Goal: Task Accomplishment & Management: Manage account settings

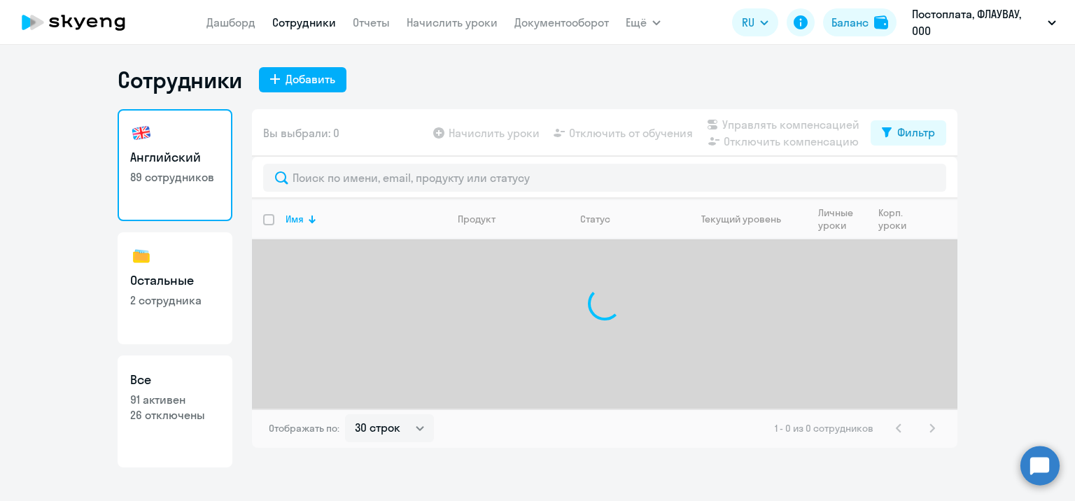
select select "30"
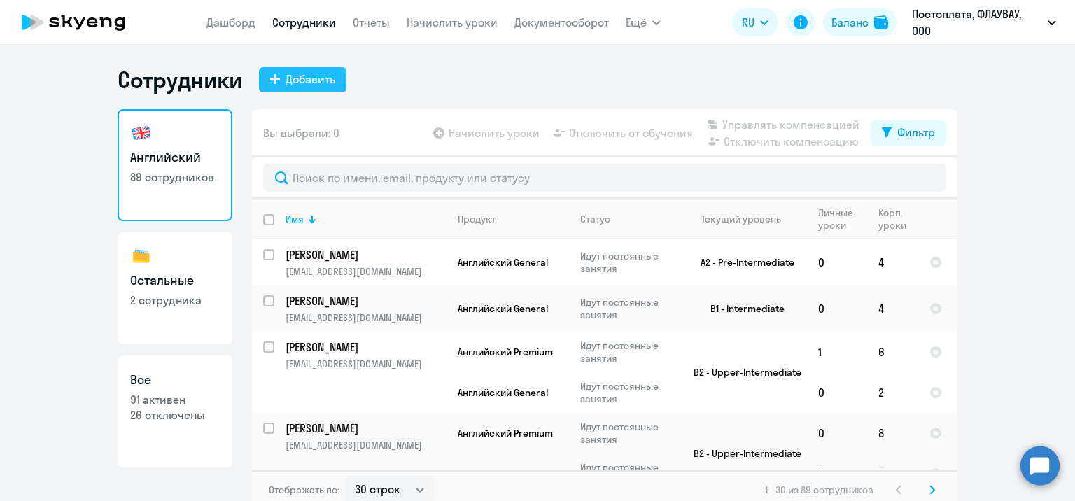
click at [310, 81] on div "Добавить" at bounding box center [311, 79] width 50 height 17
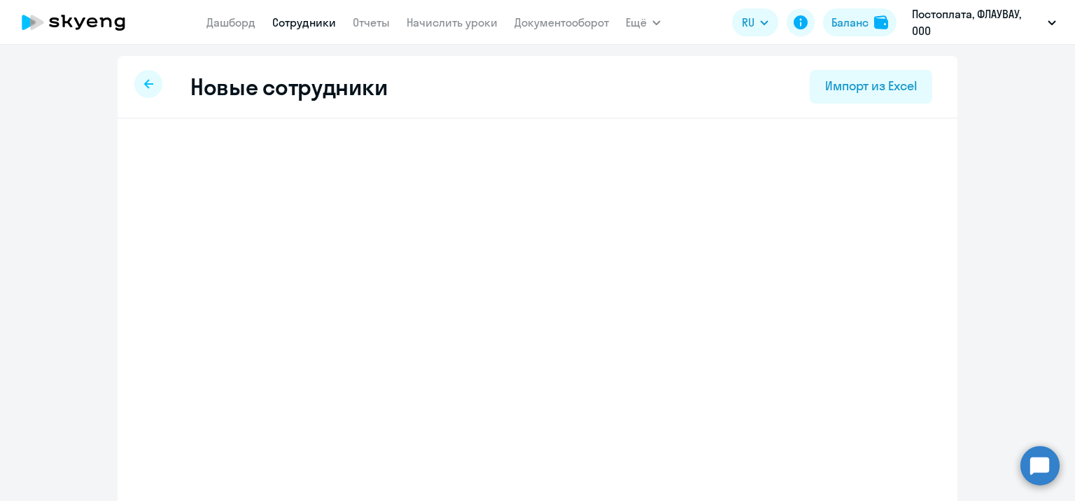
select select "english_adult_not_native_speaker"
select select "3"
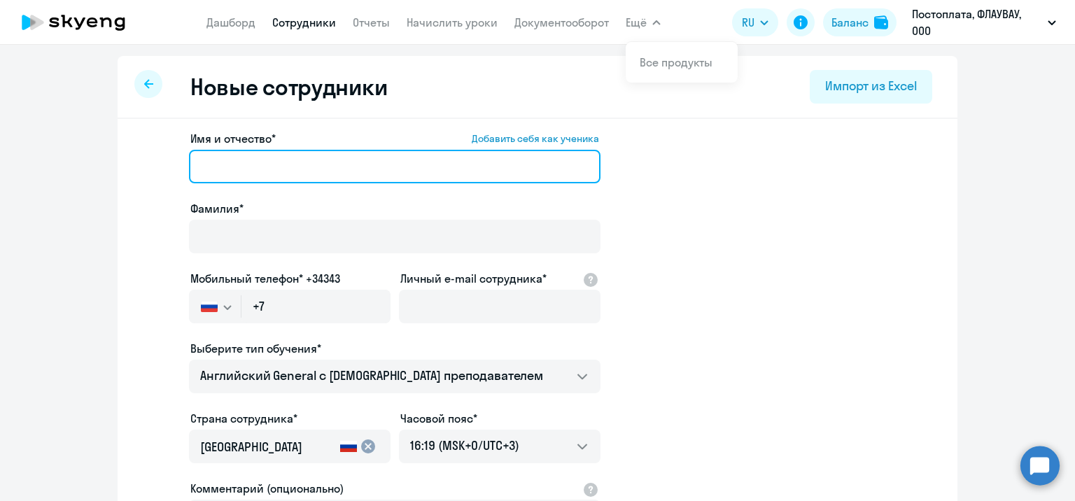
click at [340, 176] on input "Имя и отчество* Добавить себя как ученика" at bounding box center [395, 167] width 412 height 34
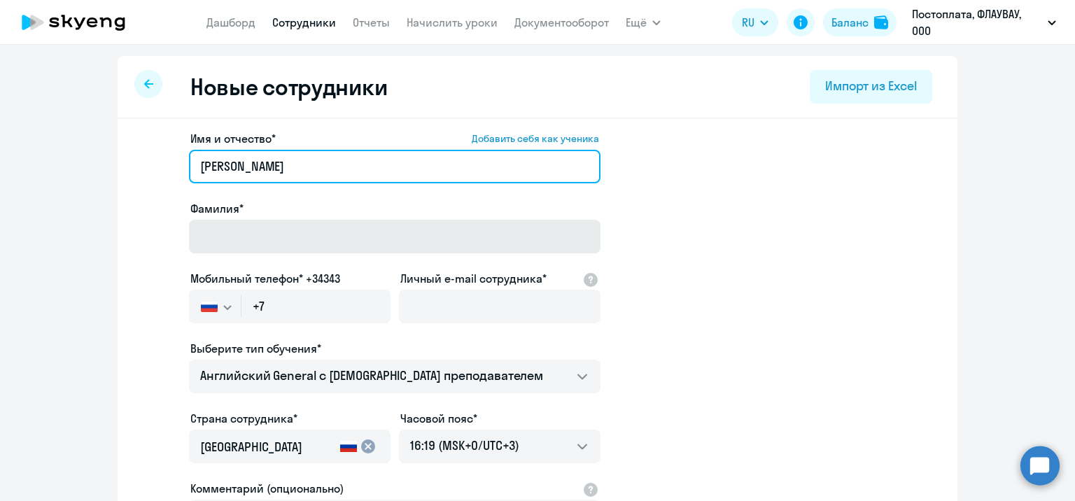
type input "[PERSON_NAME]"
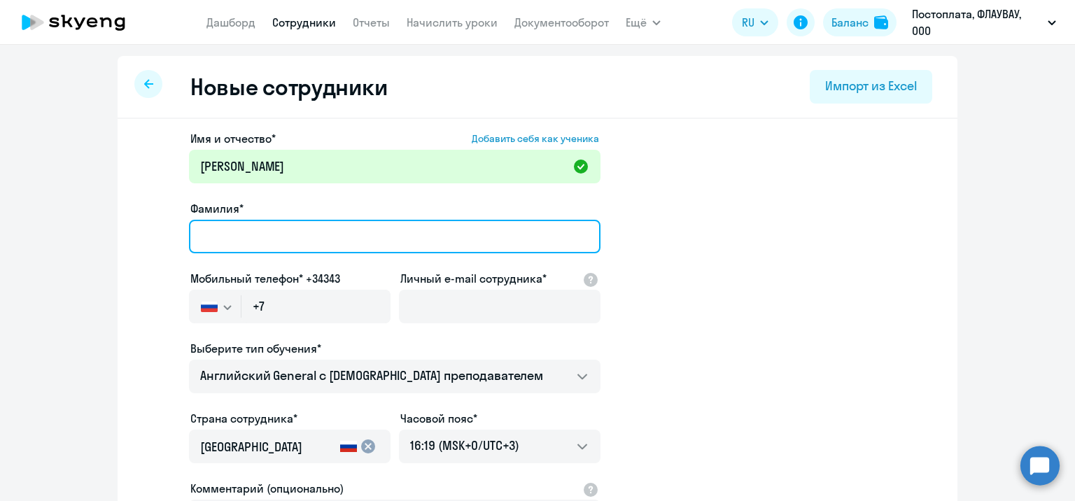
click at [313, 225] on input "Фамилия*" at bounding box center [395, 237] width 412 height 34
type input "У"
type input "[PERSON_NAME]"
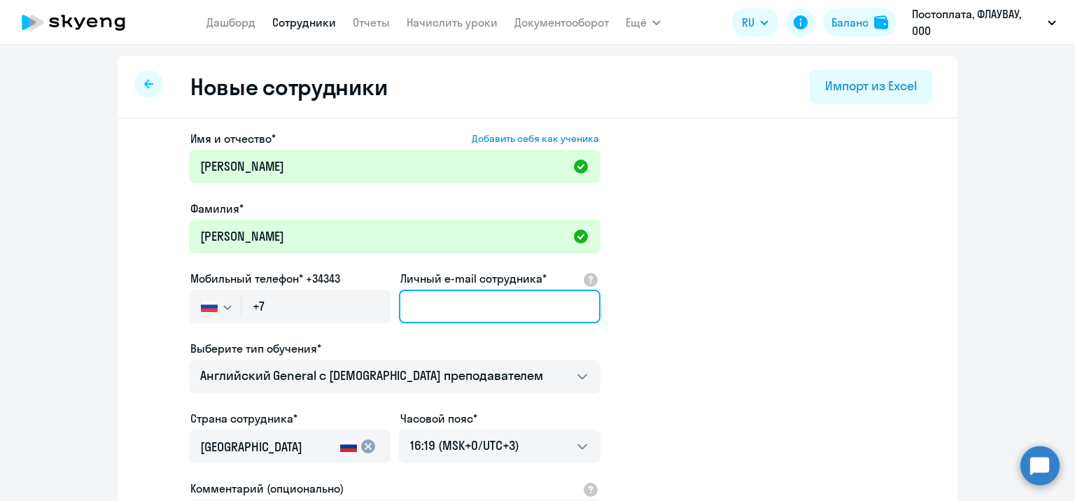
click at [435, 321] on input "Личный e-mail сотрудника*" at bounding box center [500, 307] width 202 height 34
paste input "9162640243"
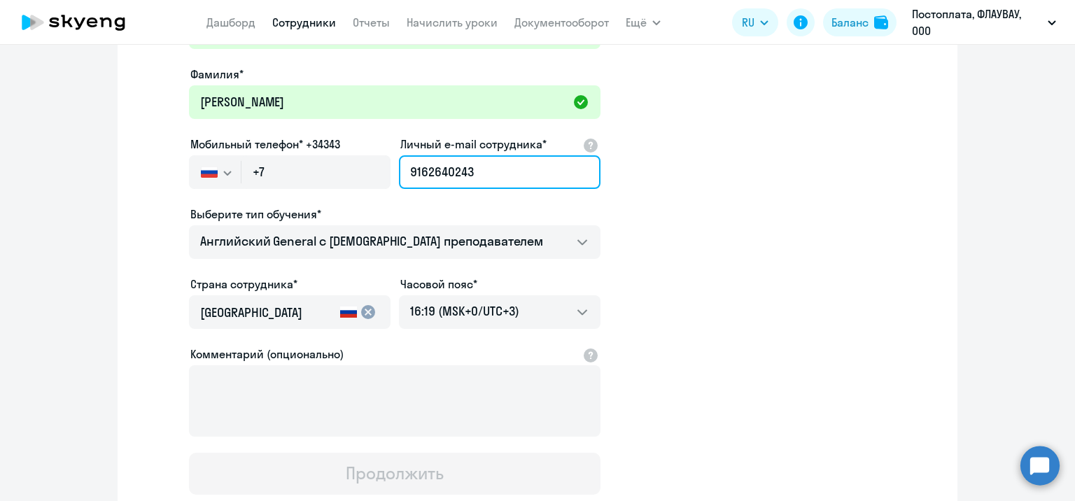
scroll to position [140, 0]
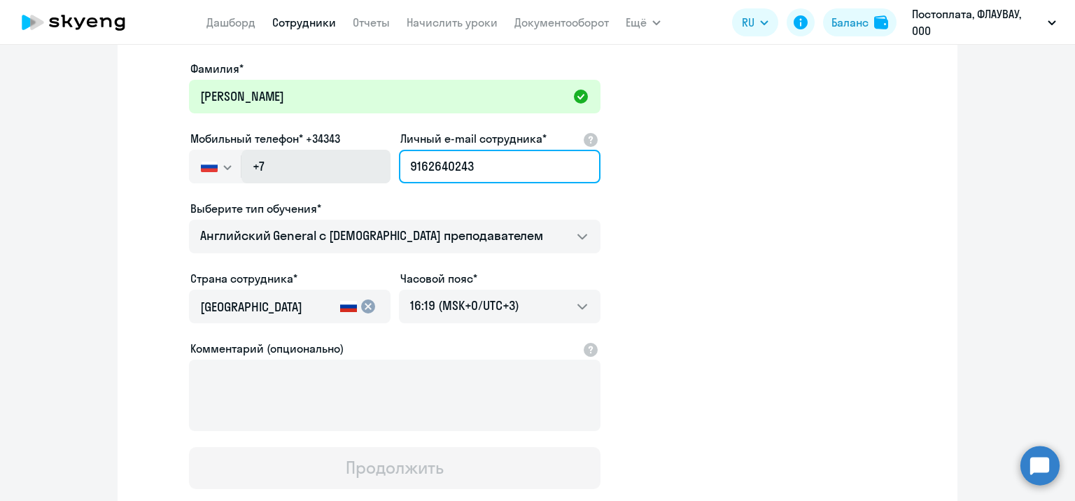
type input "9162640243"
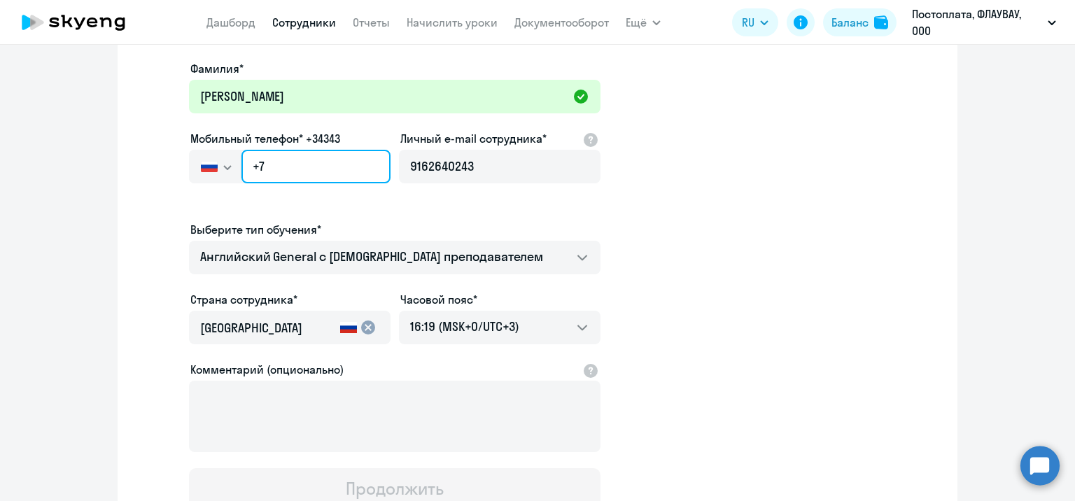
click at [341, 171] on input "+7" at bounding box center [315, 167] width 149 height 34
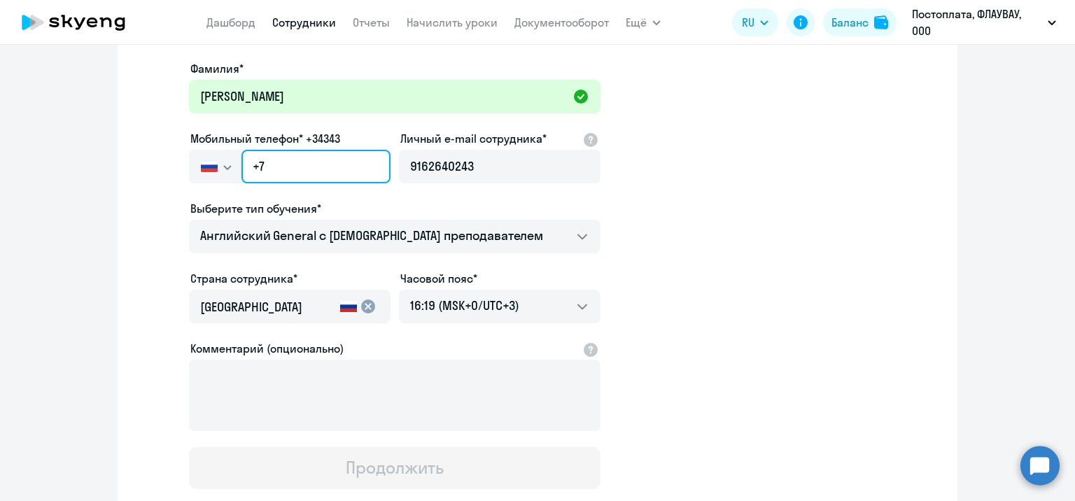
paste input "[PHONE_NUMBER]"
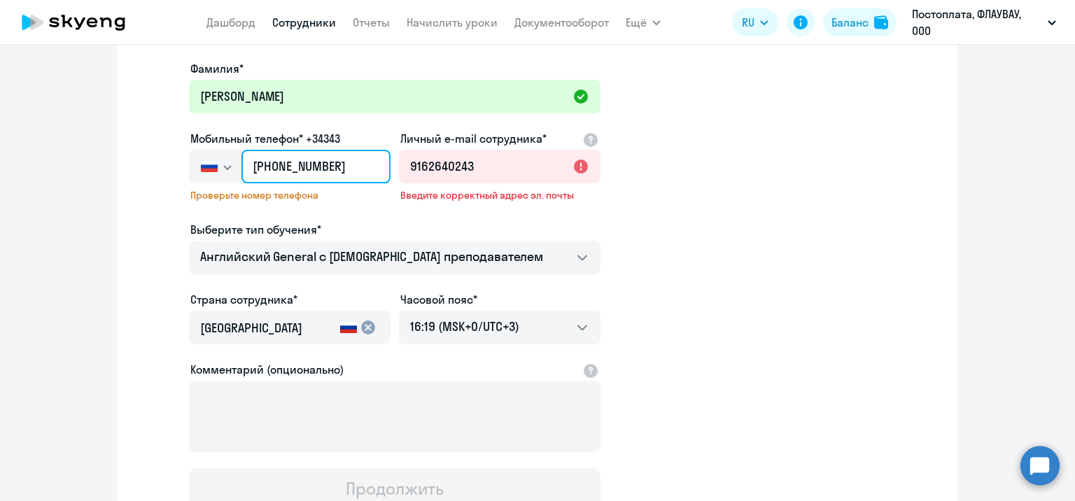
click at [323, 170] on input "[PHONE_NUMBER]" at bounding box center [315, 167] width 149 height 34
type input "[PHONE_NUMBER]"
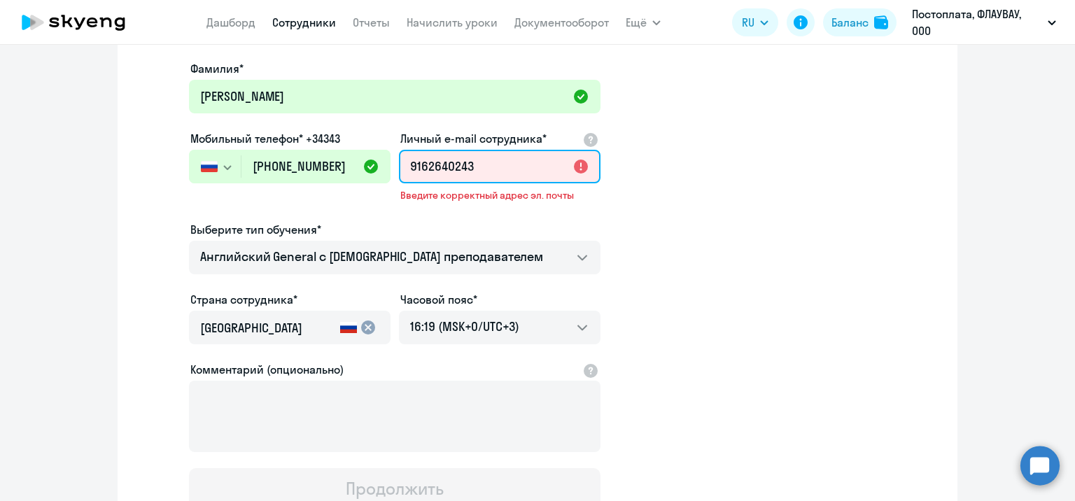
click at [493, 171] on input "9162640243" at bounding box center [500, 167] width 202 height 34
paste input "[EMAIL_ADDRESS][DOMAIN_NAME]"
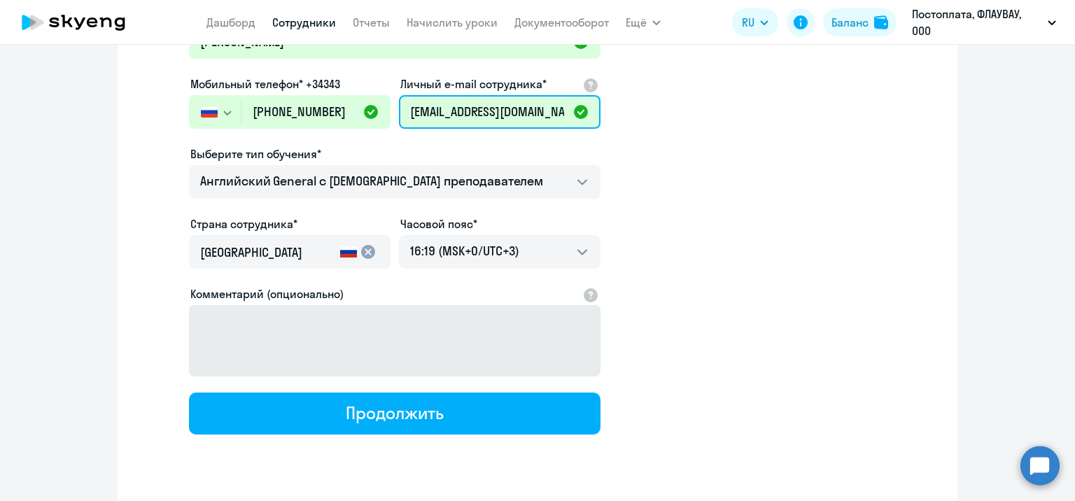
scroll to position [231, 0]
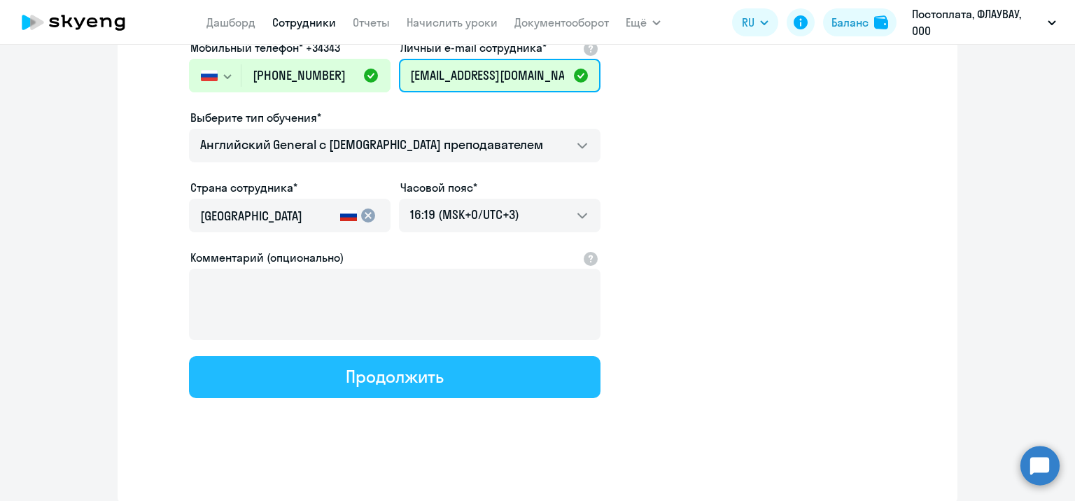
type input "[EMAIL_ADDRESS][DOMAIN_NAME]"
click at [437, 389] on button "Продолжить" at bounding box center [395, 377] width 412 height 42
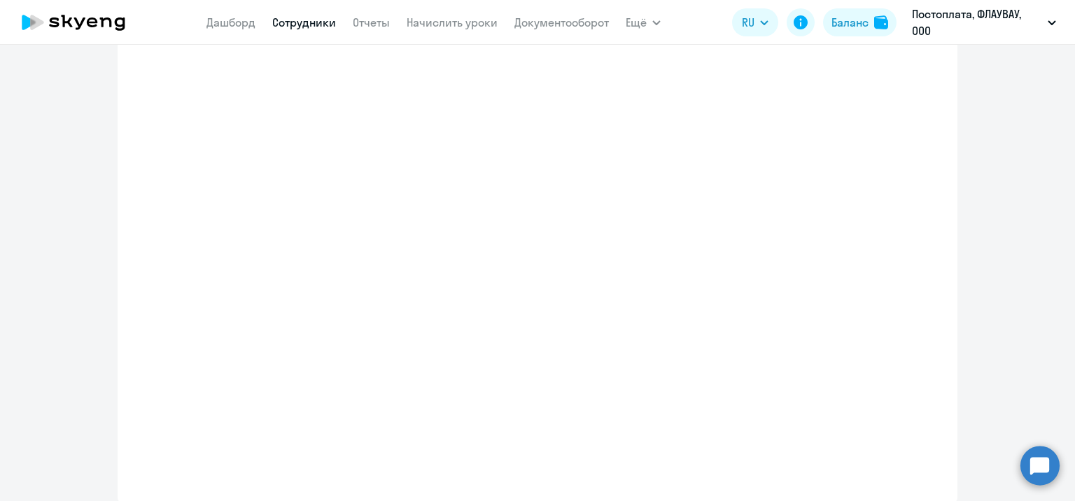
select select "english_adult_not_native_speaker"
select select "3"
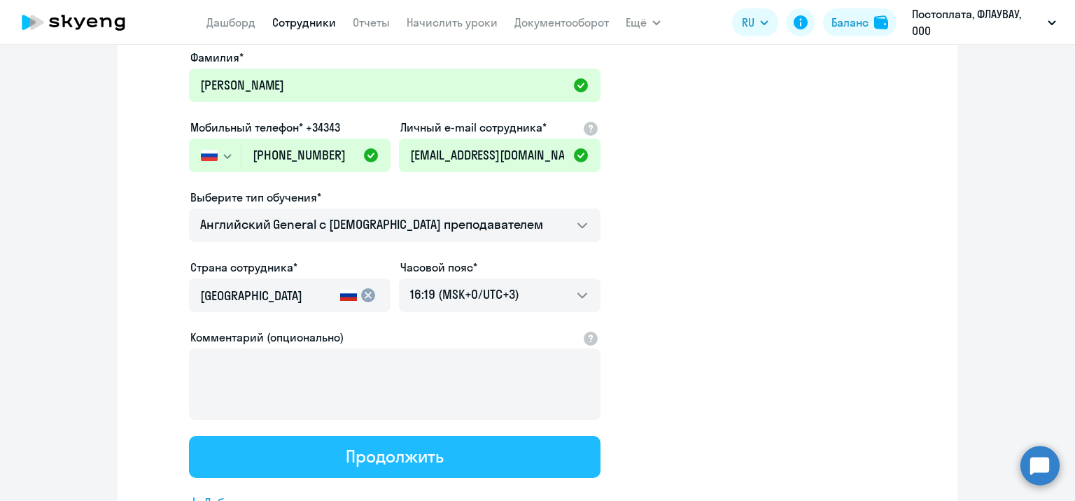
scroll to position [0, 0]
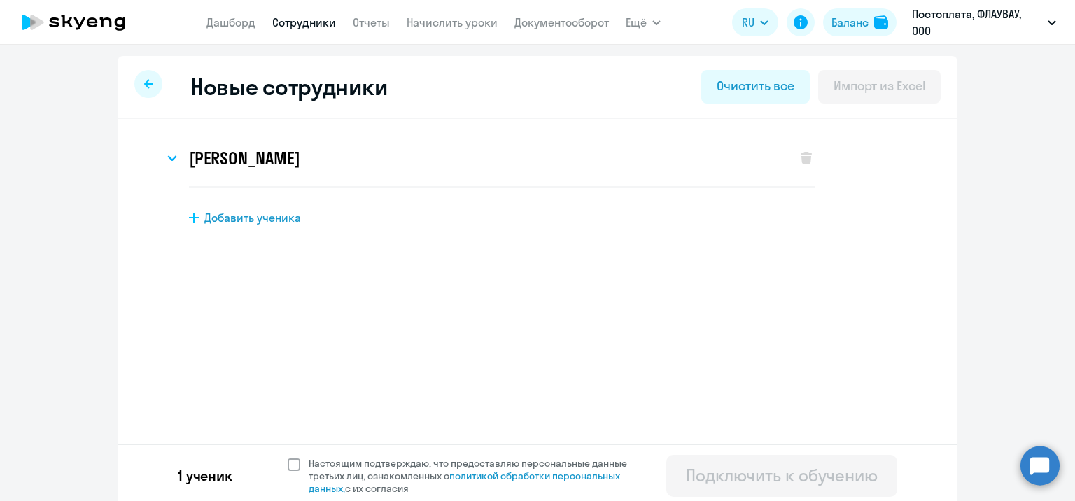
click at [288, 459] on span at bounding box center [294, 464] width 13 height 13
click at [287, 457] on input "Настоящим подтверждаю, что предоставляю персональные данные третьих лиц, ознако…" at bounding box center [287, 456] width 1 height 1
checkbox input "true"
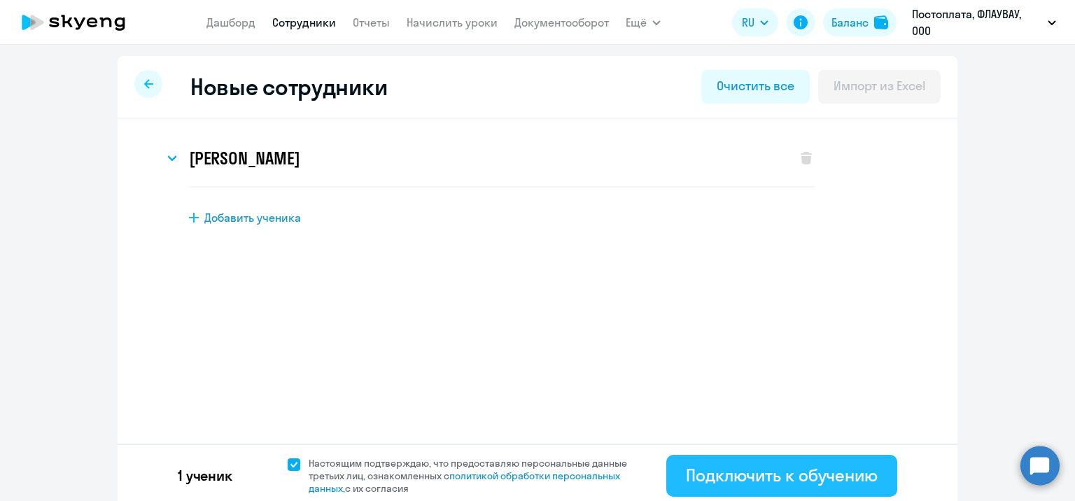
click at [733, 468] on div "Подключить к обучению" at bounding box center [782, 475] width 192 height 22
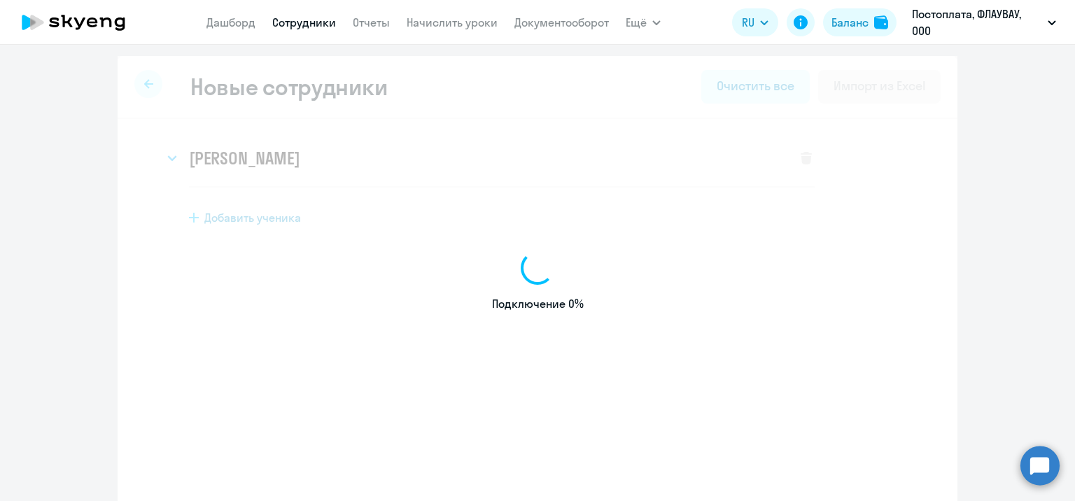
select select "english_adult_not_native_speaker"
select select "3"
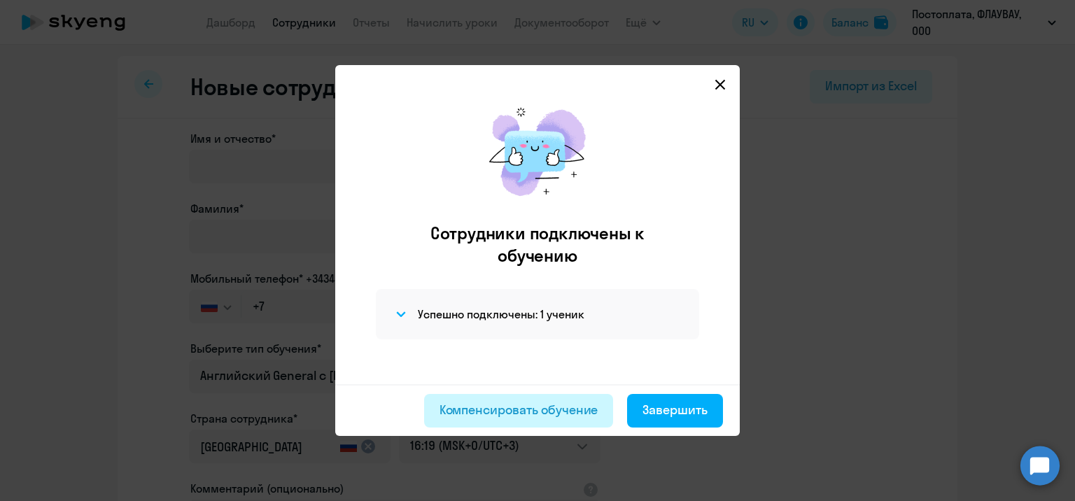
click at [592, 419] on div "Компенсировать обучение" at bounding box center [519, 410] width 159 height 18
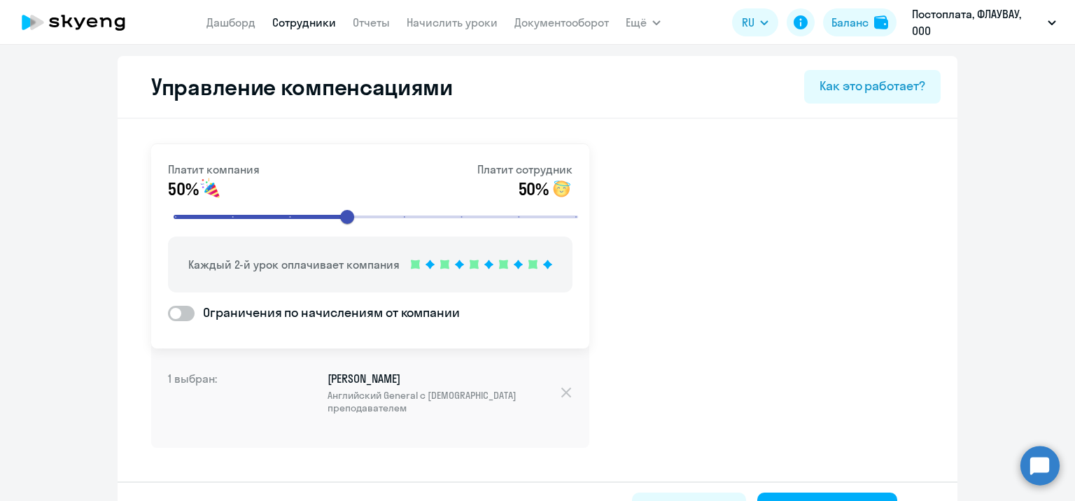
select select "english_adult_not_native_speaker"
select select "3"
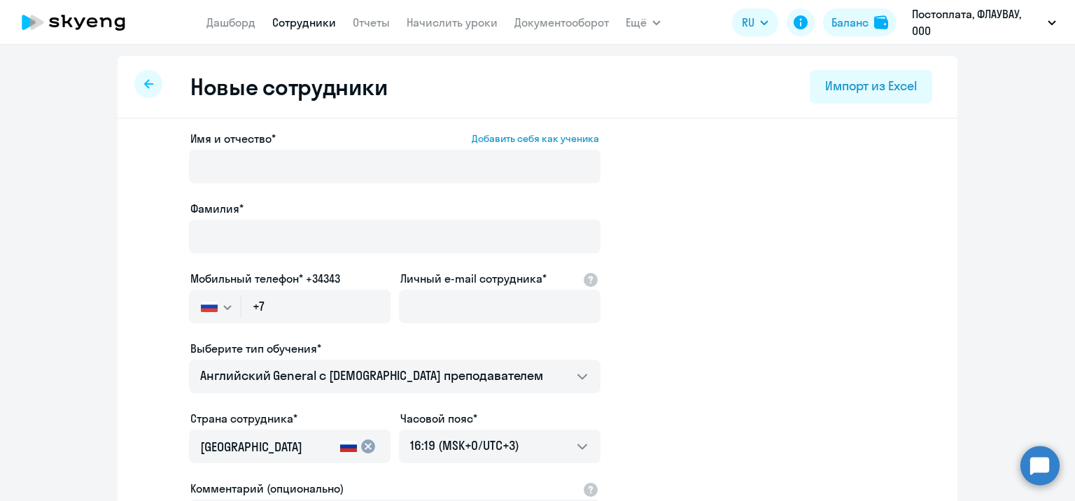
click at [290, 22] on link "Сотрудники" at bounding box center [304, 22] width 64 height 14
select select "30"
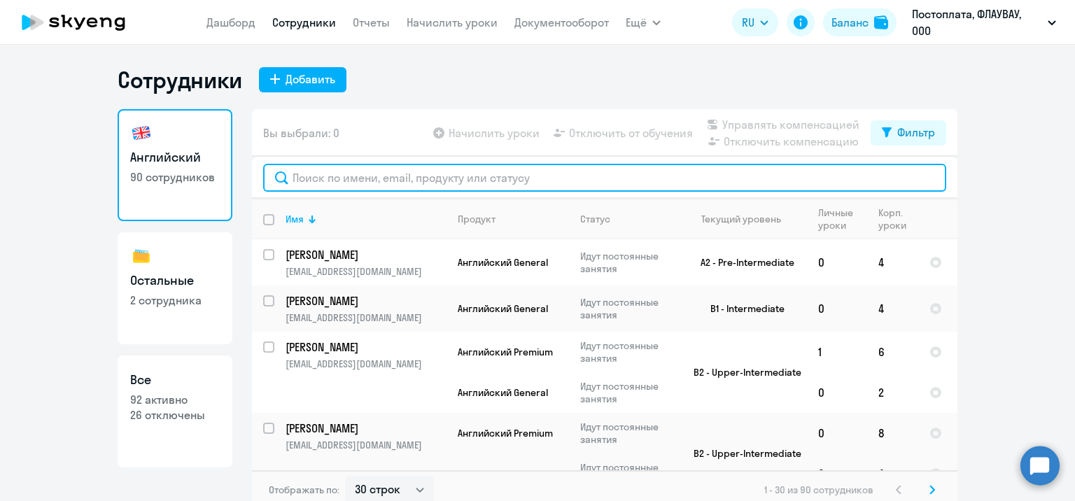
click at [362, 190] on input "text" at bounding box center [604, 178] width 683 height 28
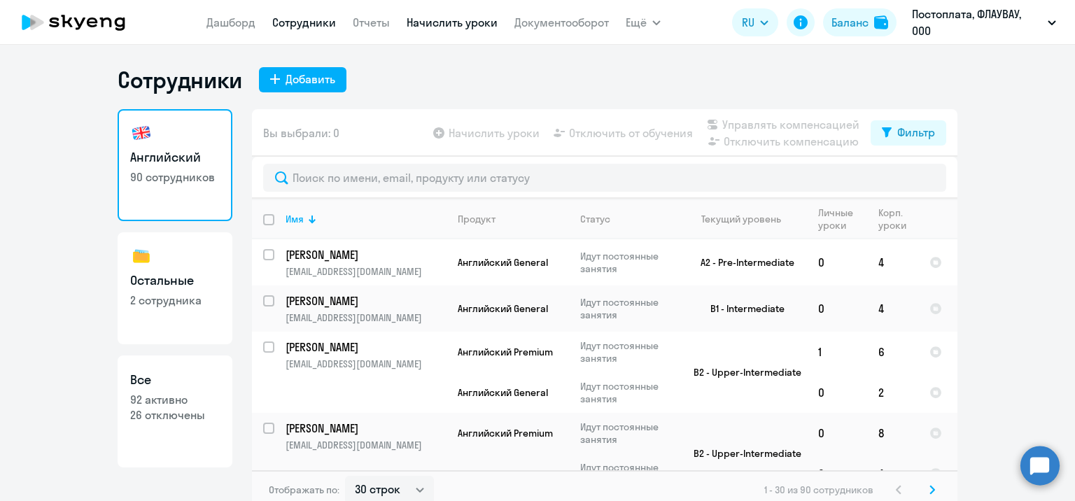
drag, startPoint x: 450, startPoint y: 33, endPoint x: 451, endPoint y: 25, distance: 7.7
click at [450, 32] on nav "[PERSON_NAME] Отчеты Начислить уроки Документооборот" at bounding box center [407, 22] width 402 height 28
click at [451, 23] on link "Начислить уроки" at bounding box center [452, 22] width 91 height 14
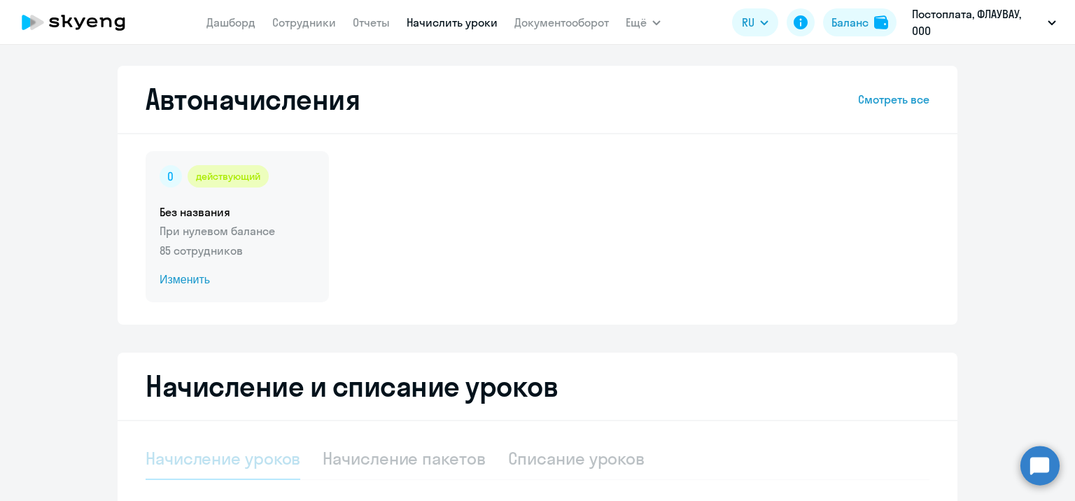
select select "10"
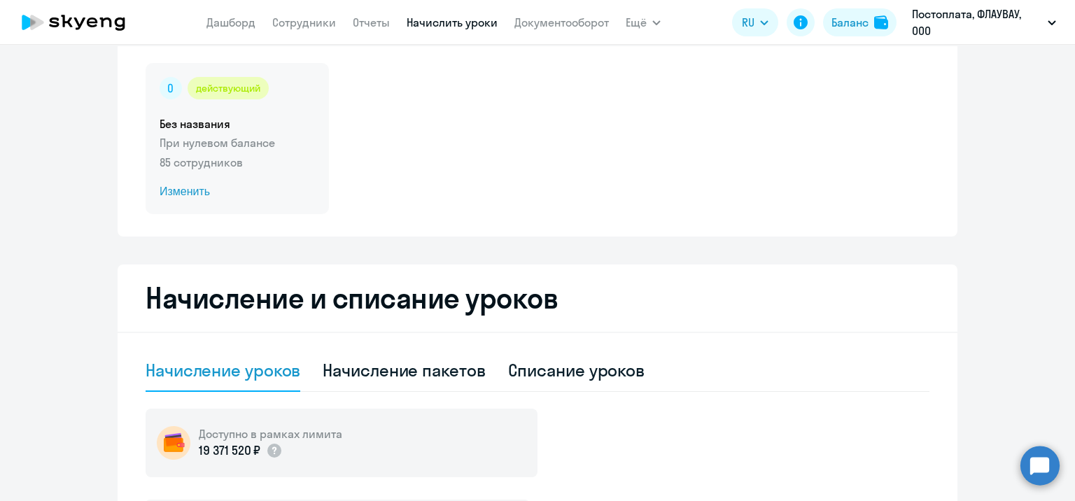
scroll to position [70, 0]
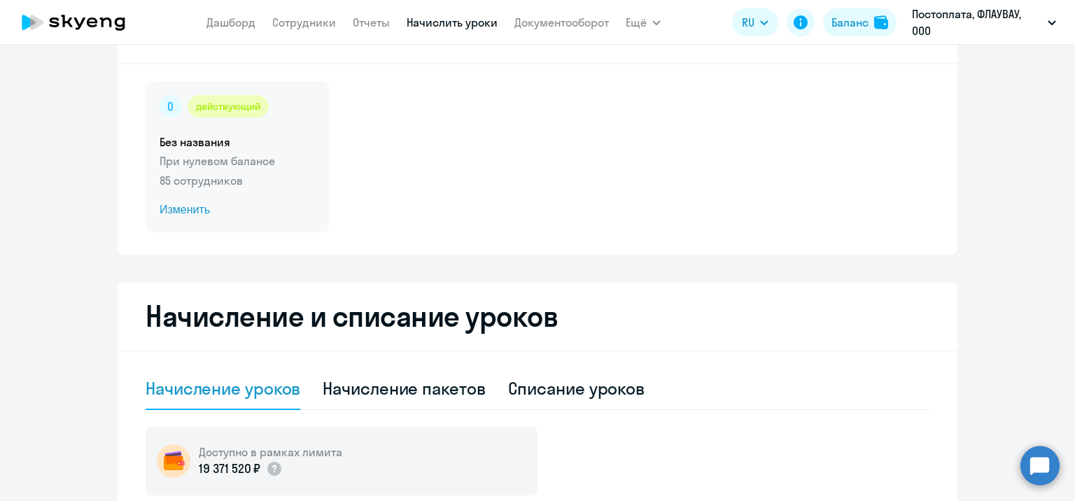
click at [206, 132] on div "действующий Без названия При нулевом балансе 85 сотрудников Изменить" at bounding box center [237, 156] width 183 height 151
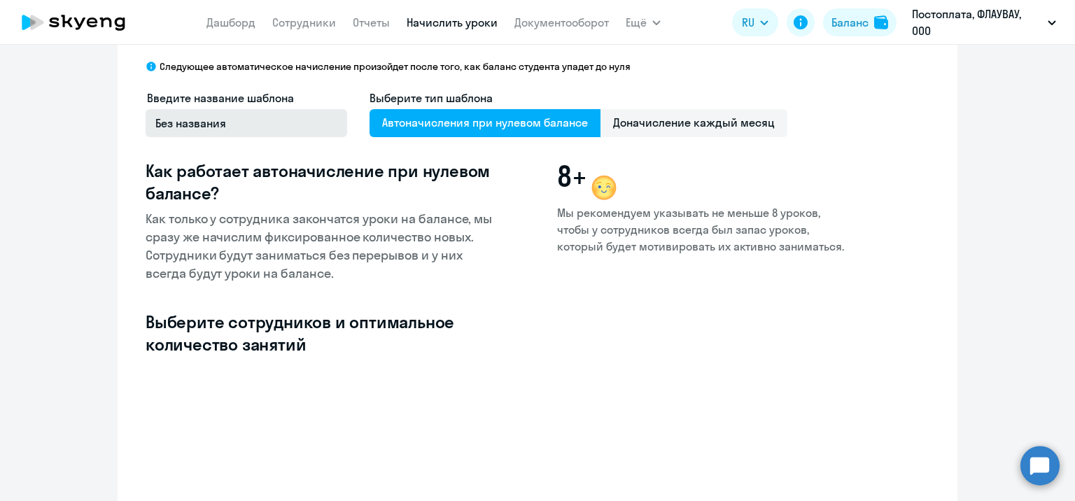
select select "10"
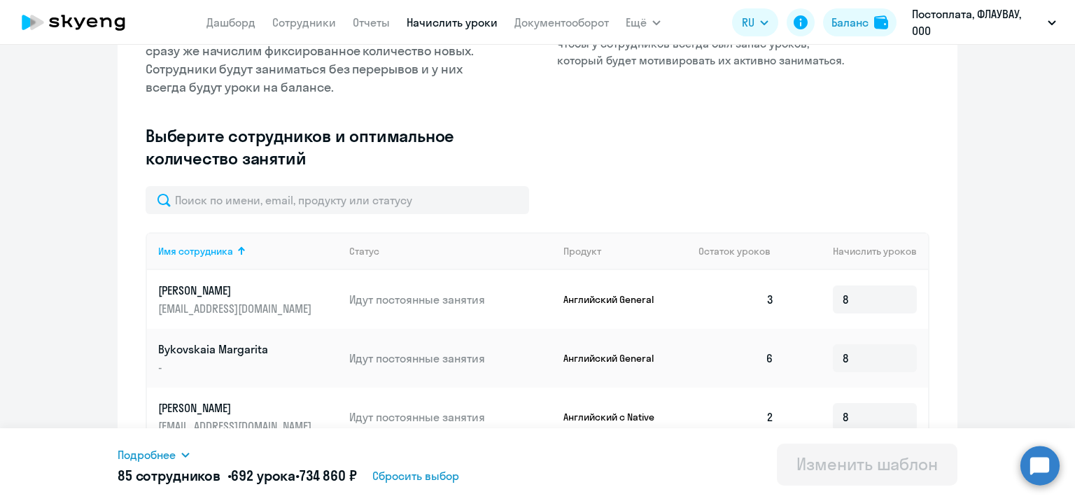
scroll to position [280, 0]
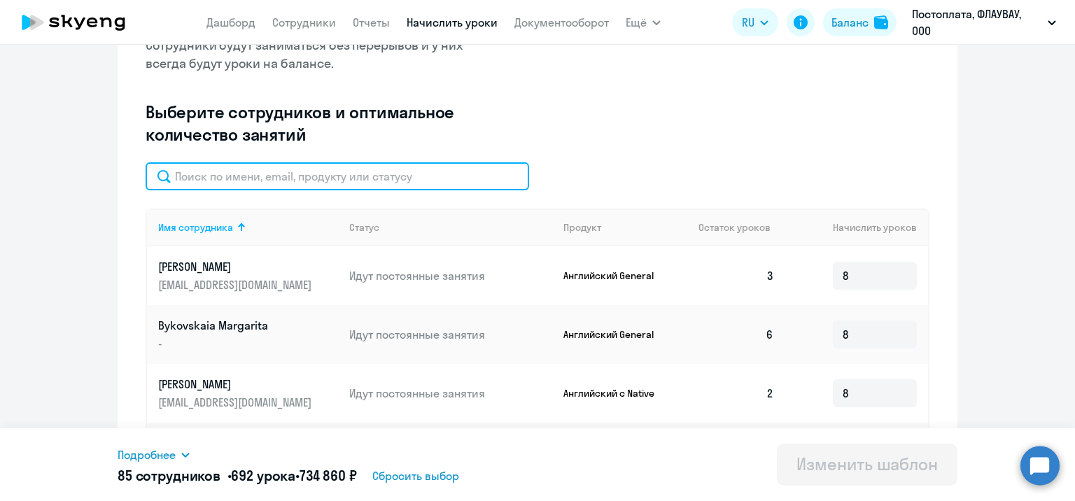
click at [339, 174] on input "text" at bounding box center [338, 176] width 384 height 28
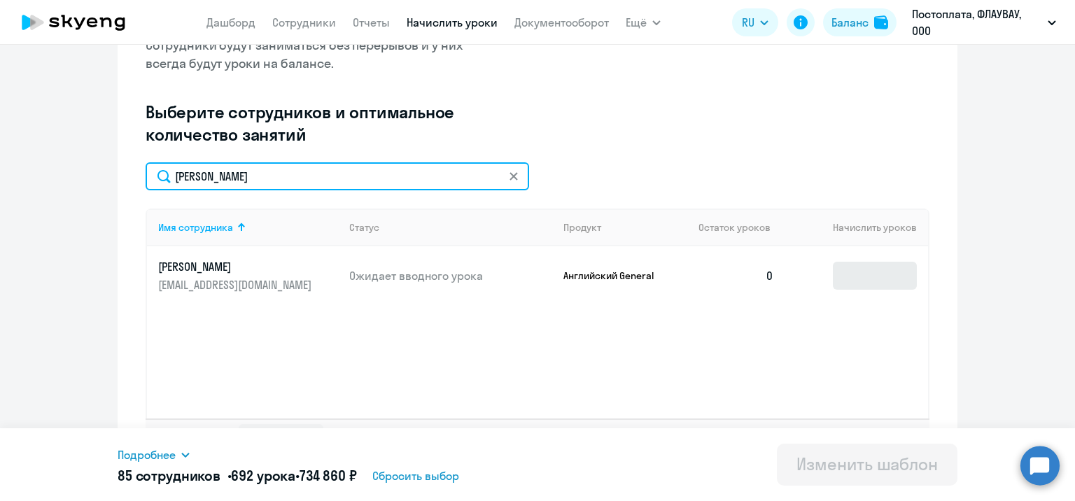
type input "[PERSON_NAME]"
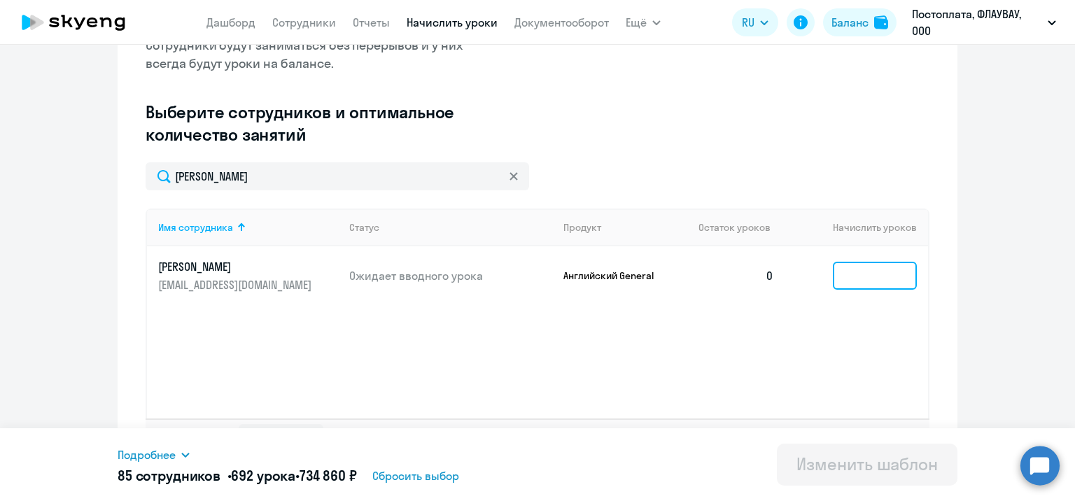
click at [854, 274] on input at bounding box center [875, 276] width 84 height 28
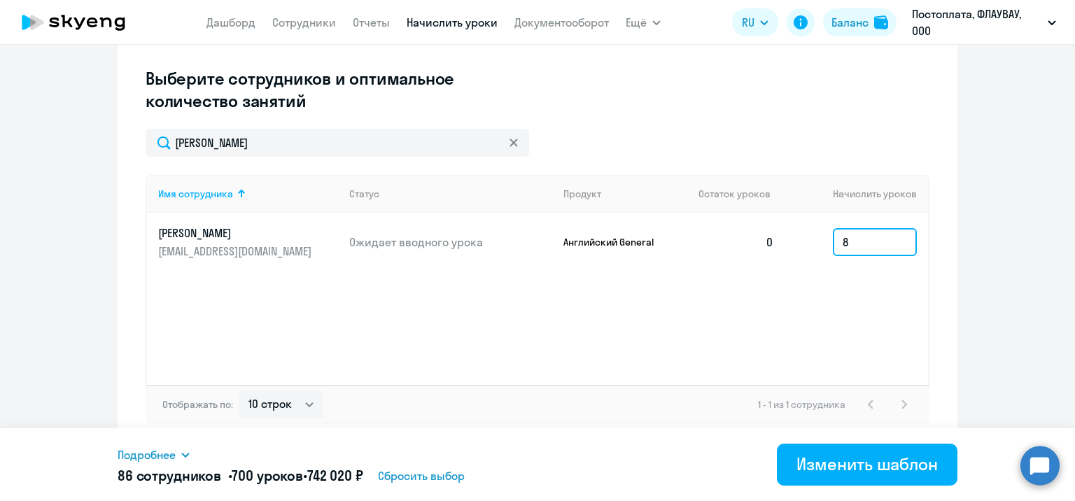
scroll to position [315, 0]
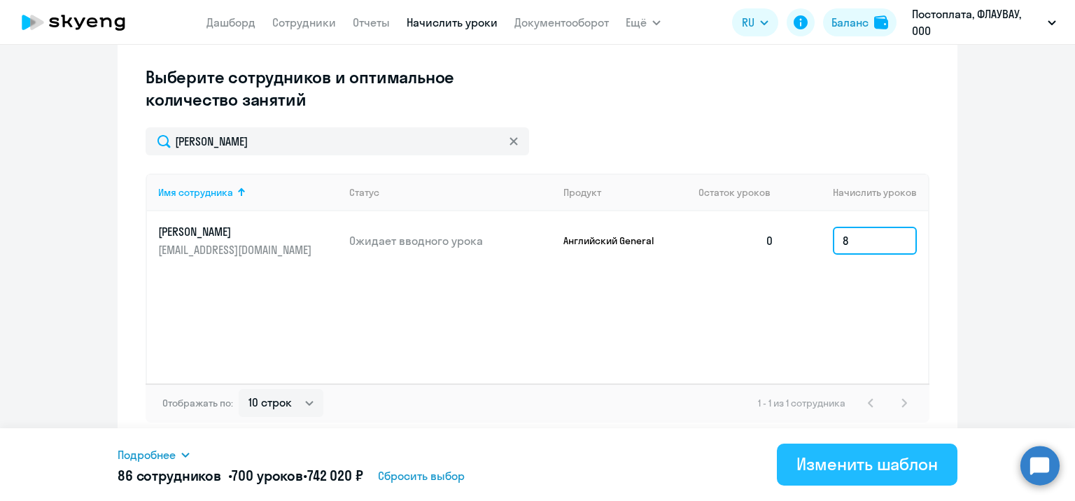
type input "8"
click at [848, 456] on div "Изменить шаблон" at bounding box center [866, 464] width 141 height 22
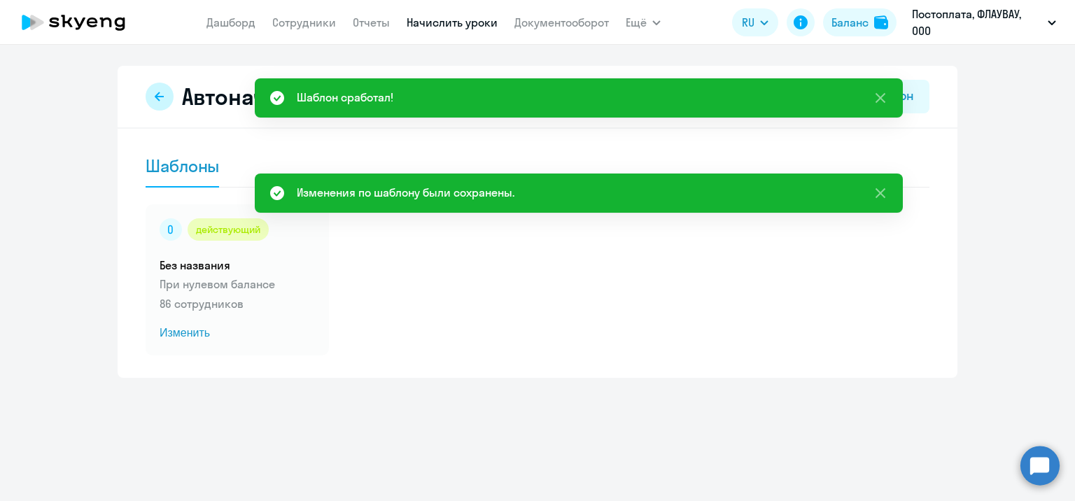
click at [162, 92] on icon at bounding box center [159, 96] width 11 height 11
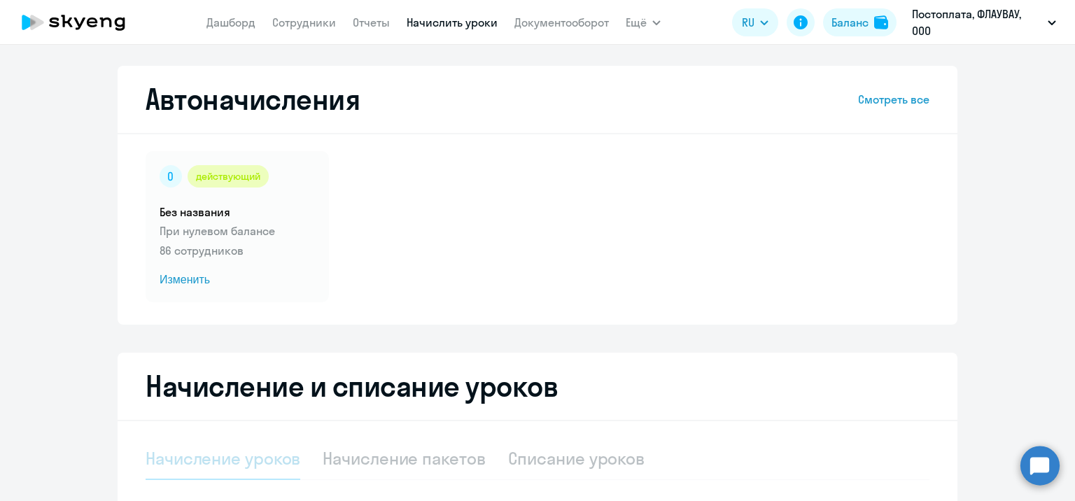
select select "10"
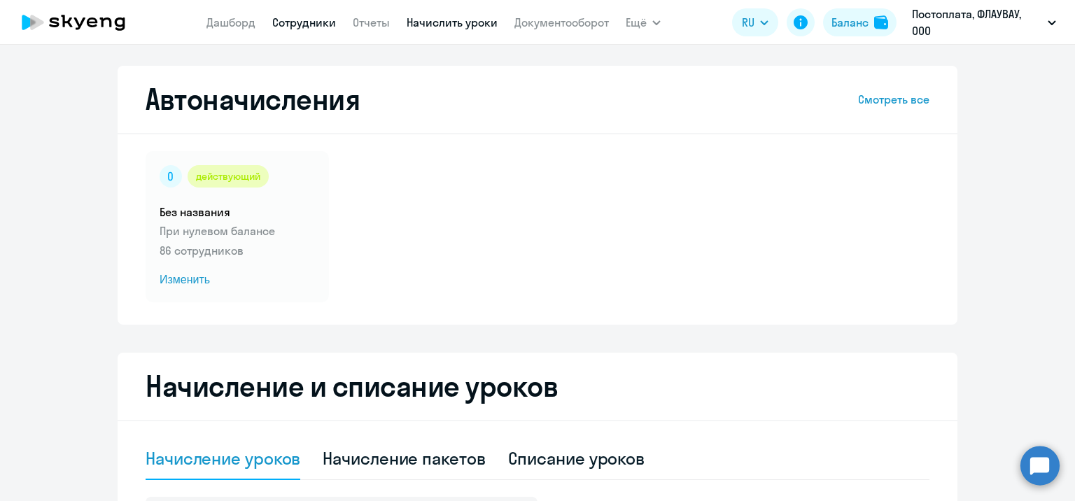
click at [293, 22] on link "Сотрудники" at bounding box center [304, 22] width 64 height 14
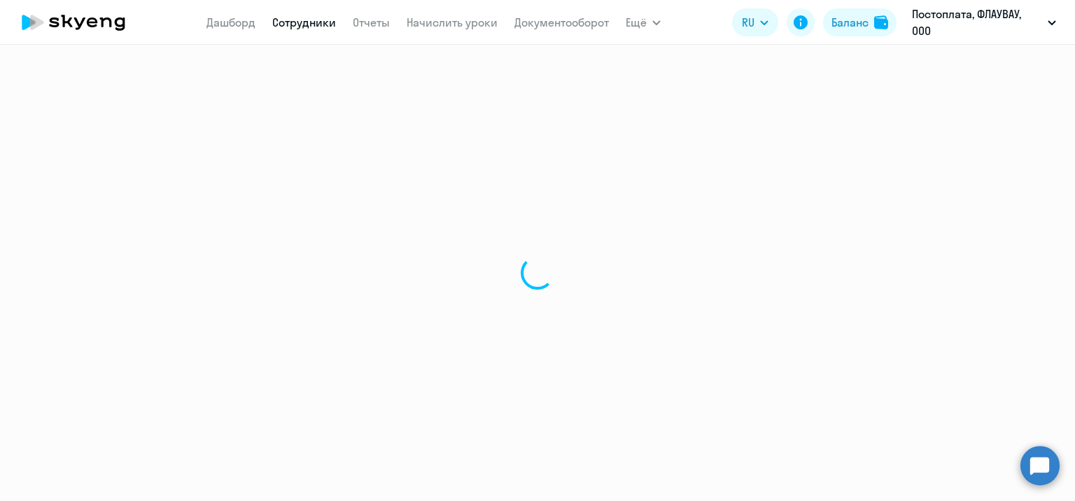
select select "30"
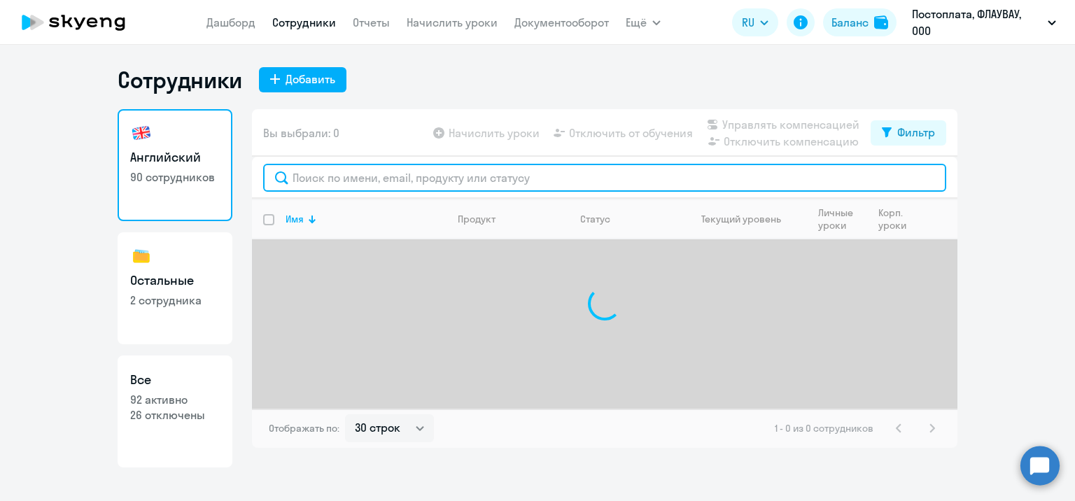
click at [459, 175] on input "text" at bounding box center [604, 178] width 683 height 28
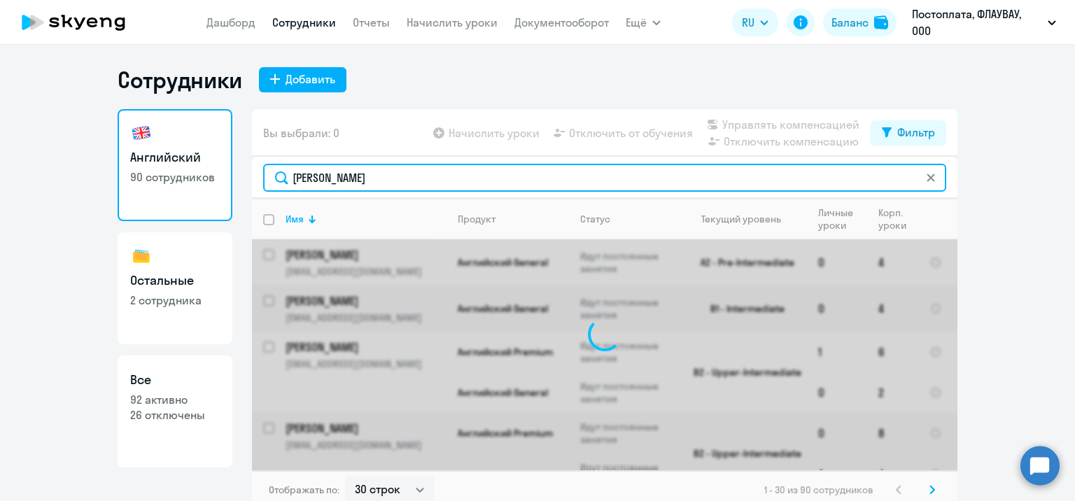
type input "[PERSON_NAME]"
